Goal: Entertainment & Leisure: Consume media (video, audio)

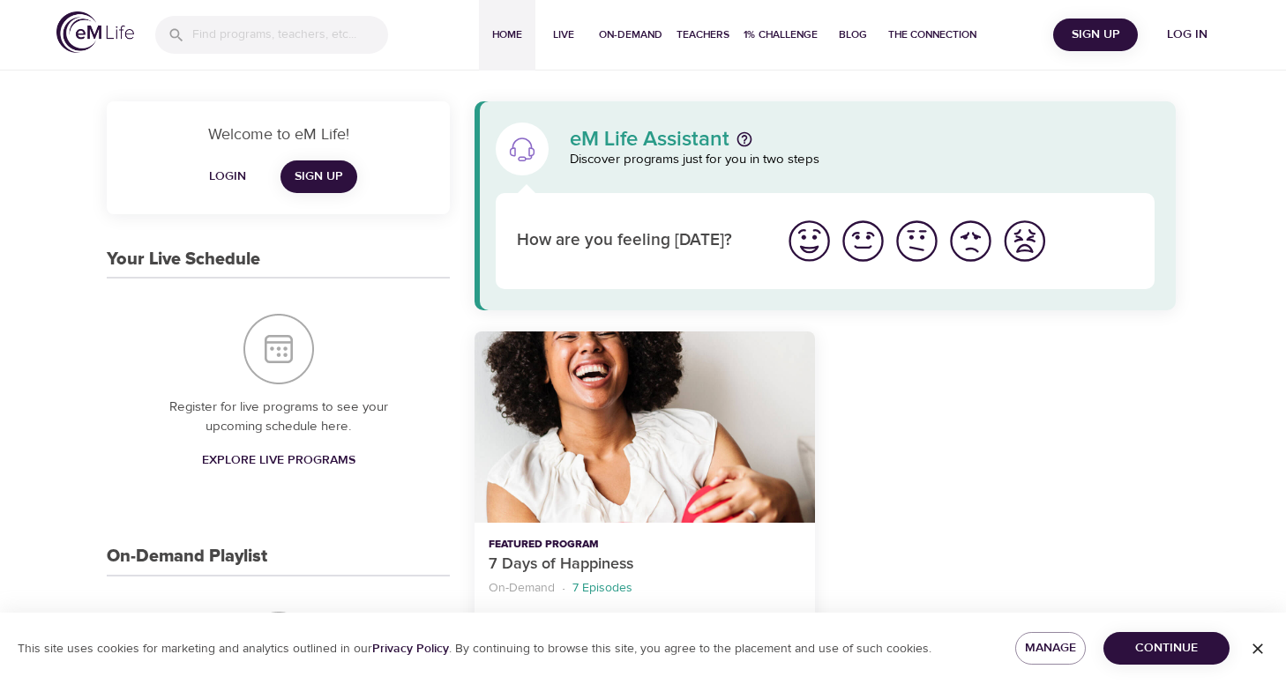
click at [1106, 32] on span "Sign Up" at bounding box center [1095, 35] width 71 height 22
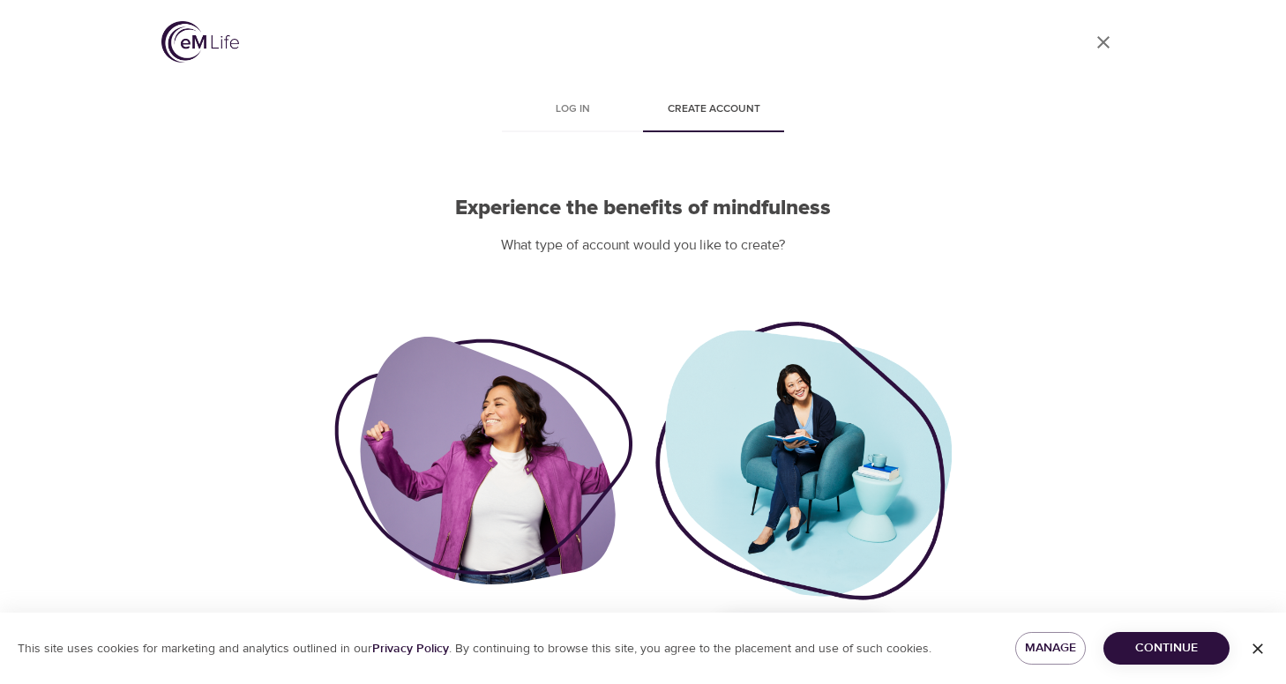
click at [1095, 42] on icon "User Profile" at bounding box center [1103, 42] width 21 height 21
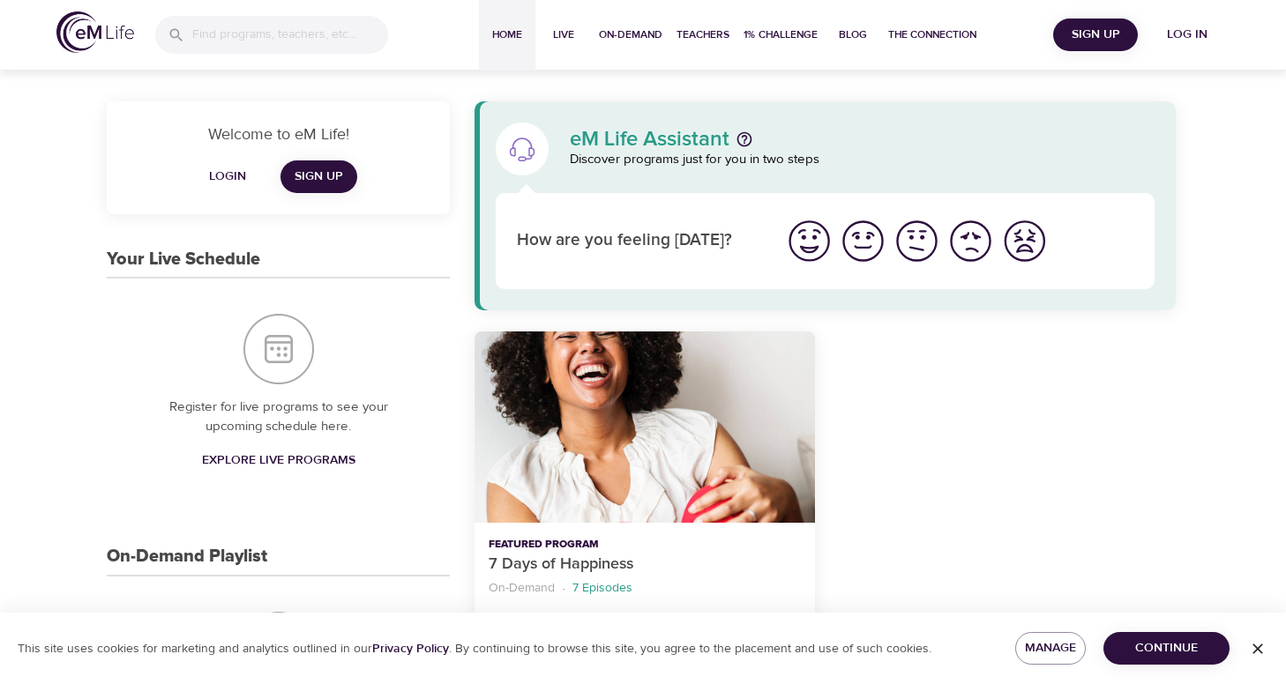
click at [1179, 36] on span "Log in" at bounding box center [1187, 35] width 71 height 22
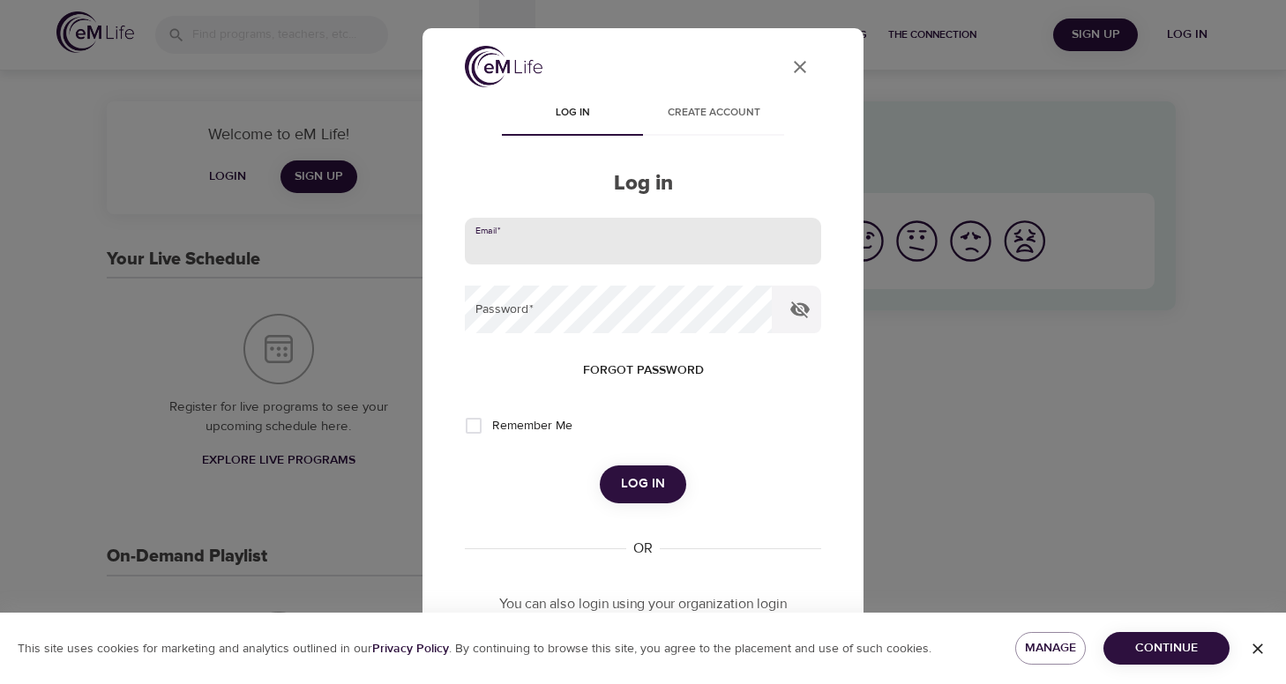
type input "[EMAIL_ADDRESS][DOMAIN_NAME]"
click at [642, 482] on button "Log in" at bounding box center [643, 484] width 86 height 37
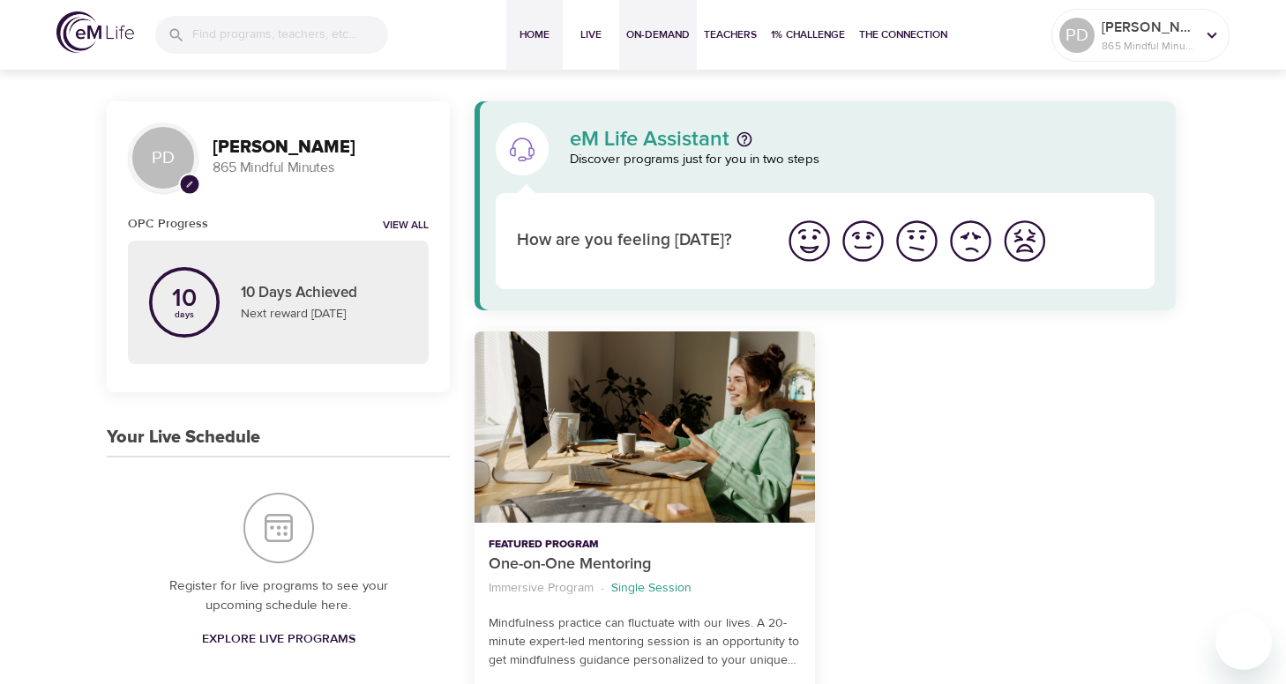
click at [655, 33] on span "On-Demand" at bounding box center [657, 35] width 63 height 19
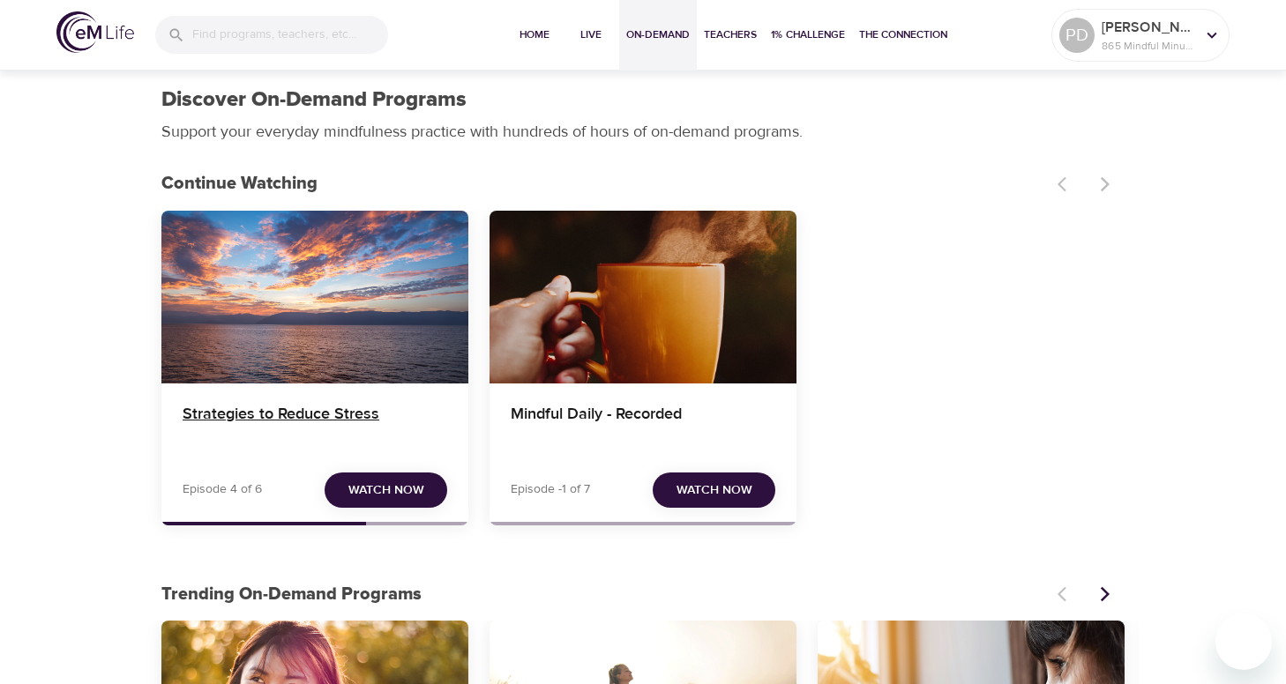
click at [322, 416] on h4 "Strategies to Reduce Stress" at bounding box center [315, 426] width 265 height 42
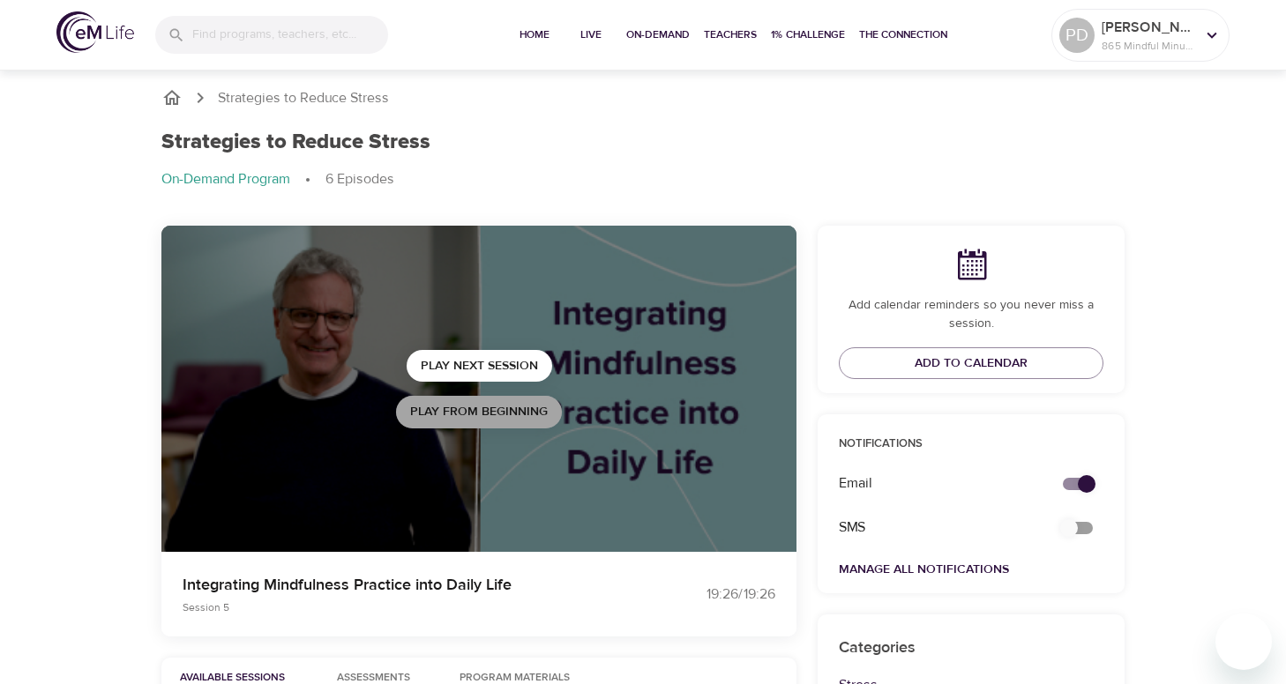
click at [456, 416] on span "Play from beginning" at bounding box center [479, 412] width 138 height 22
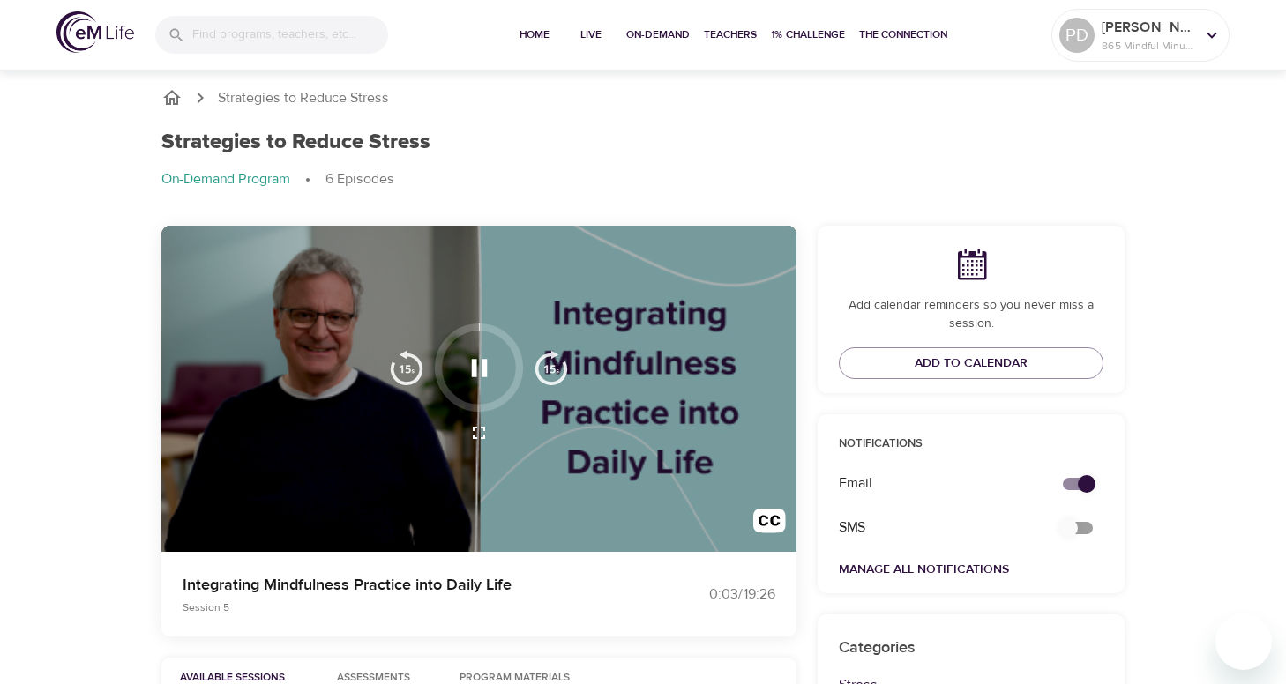
click at [481, 365] on icon "button" at bounding box center [479, 368] width 31 height 31
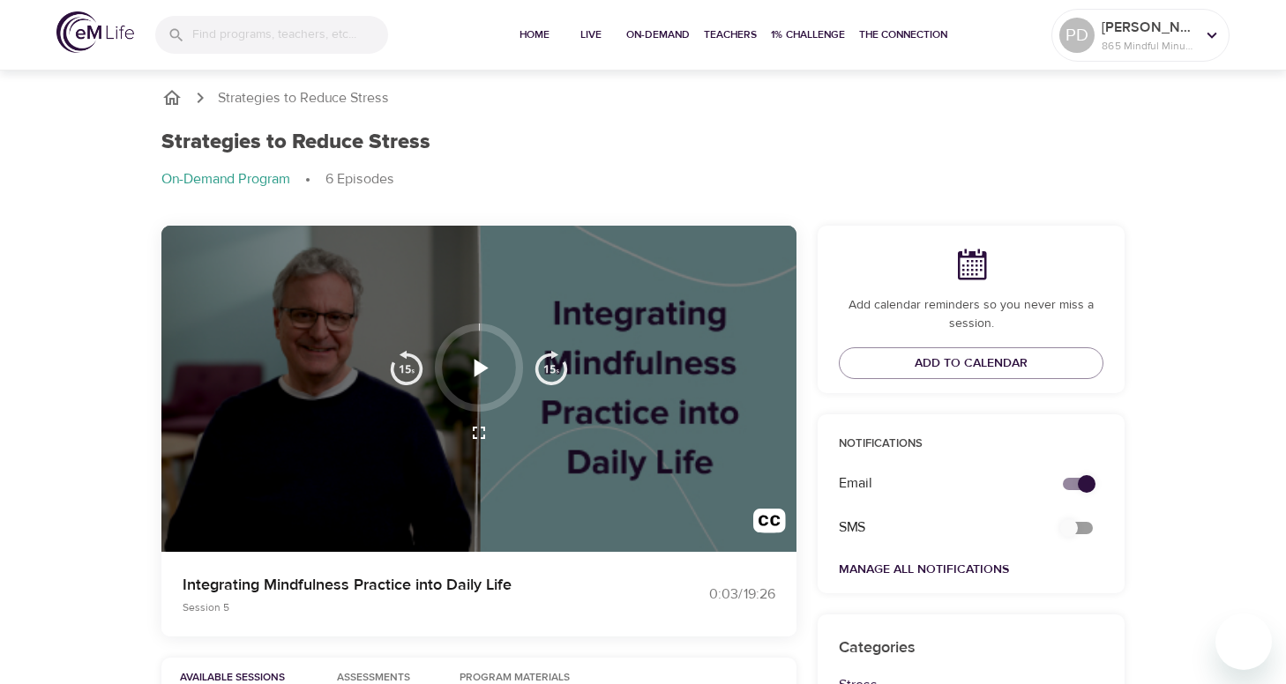
click at [609, 129] on div "Strategies to Reduce Stress On-Demand Program 6 Episodes" at bounding box center [643, 167] width 984 height 96
click at [850, 108] on ol "Strategies to Reduce Stress" at bounding box center [642, 97] width 963 height 21
